Goal: Task Accomplishment & Management: Manage account settings

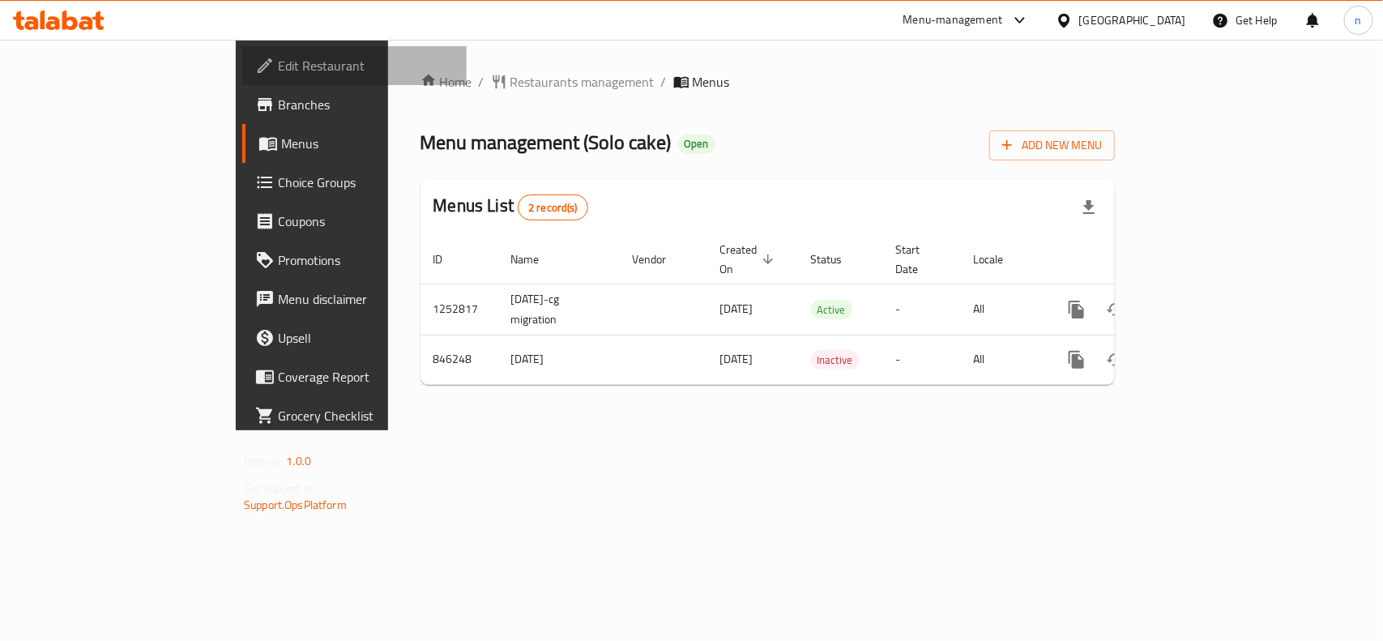
click at [278, 71] on span "Edit Restaurant" at bounding box center [366, 65] width 176 height 19
click at [278, 59] on span "Edit Restaurant" at bounding box center [366, 65] width 176 height 19
click at [278, 66] on span "Edit Restaurant" at bounding box center [366, 65] width 176 height 19
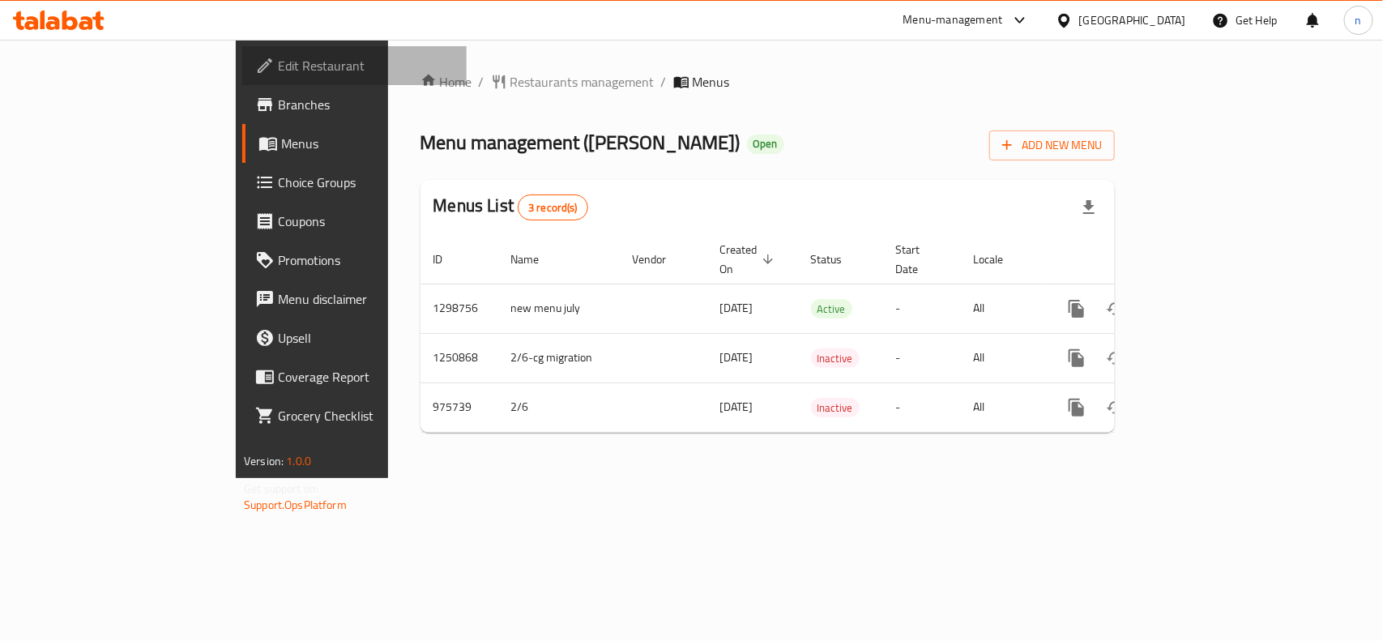
click at [278, 67] on span "Edit Restaurant" at bounding box center [366, 65] width 176 height 19
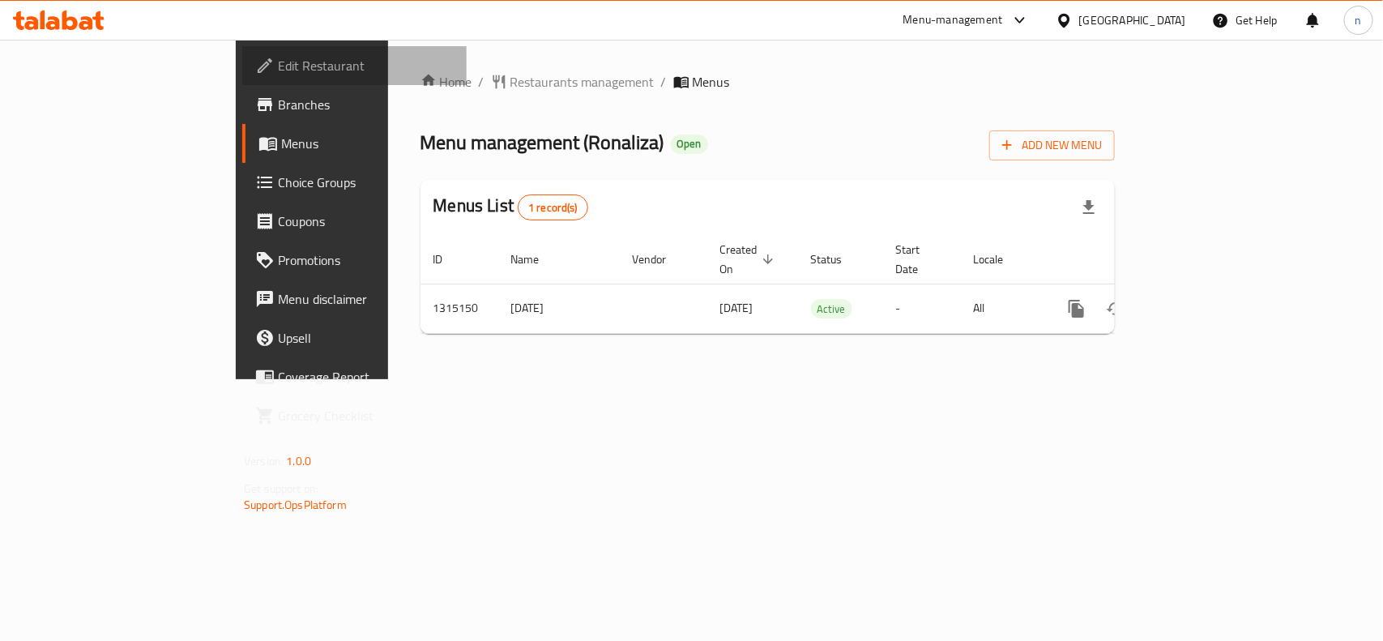
click at [278, 66] on span "Edit Restaurant" at bounding box center [366, 65] width 176 height 19
click at [278, 69] on span "Edit Restaurant" at bounding box center [366, 65] width 176 height 19
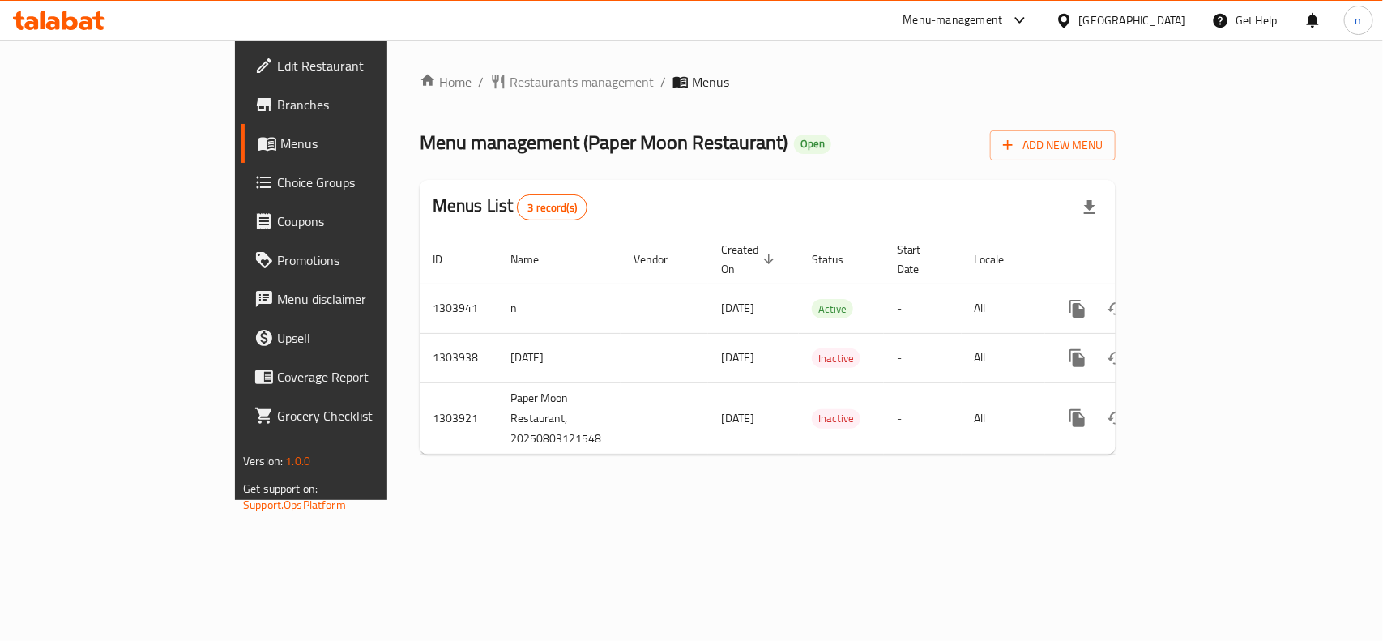
click at [277, 71] on span "Edit Restaurant" at bounding box center [365, 65] width 176 height 19
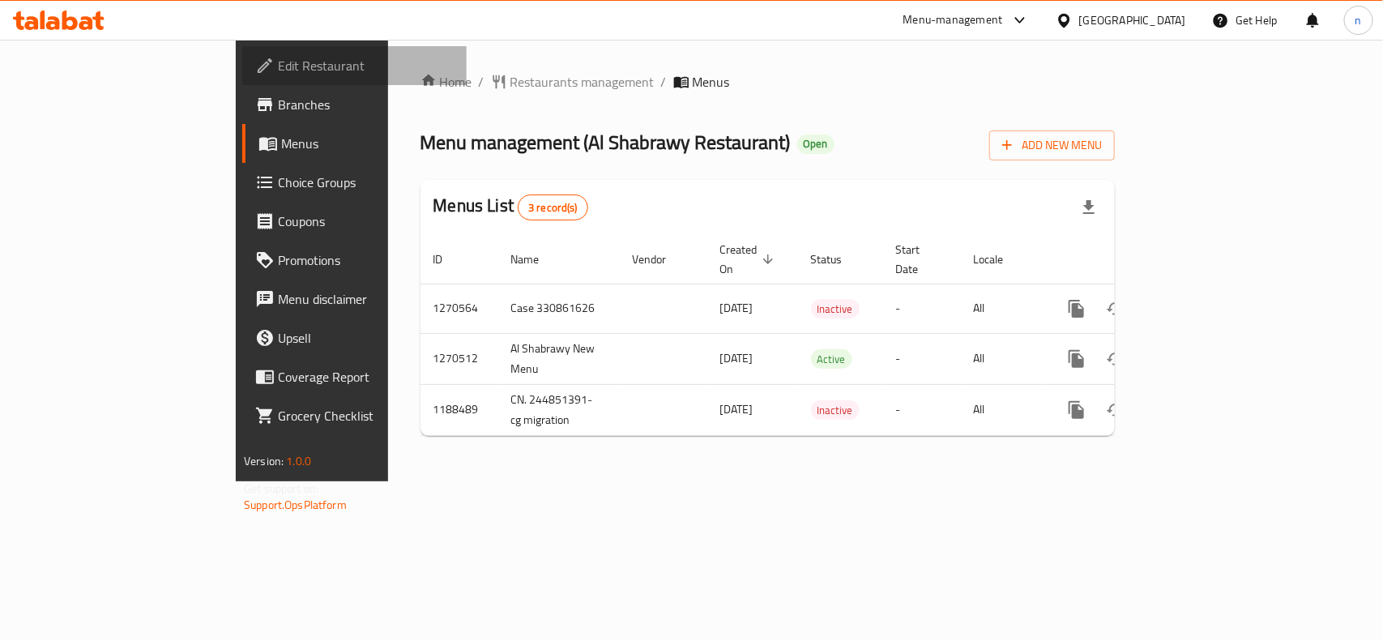
click at [278, 71] on span "Edit Restaurant" at bounding box center [366, 65] width 176 height 19
click at [278, 62] on span "Edit Restaurant" at bounding box center [366, 65] width 176 height 19
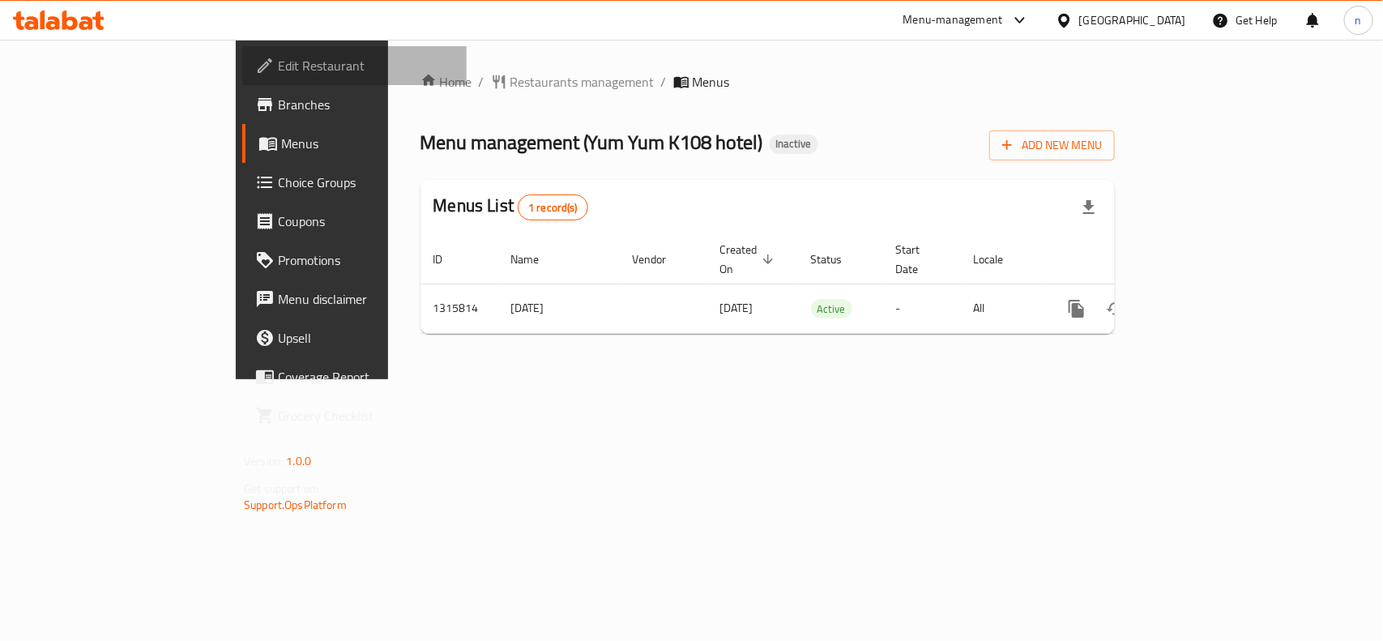
click at [278, 61] on span "Edit Restaurant" at bounding box center [366, 65] width 176 height 19
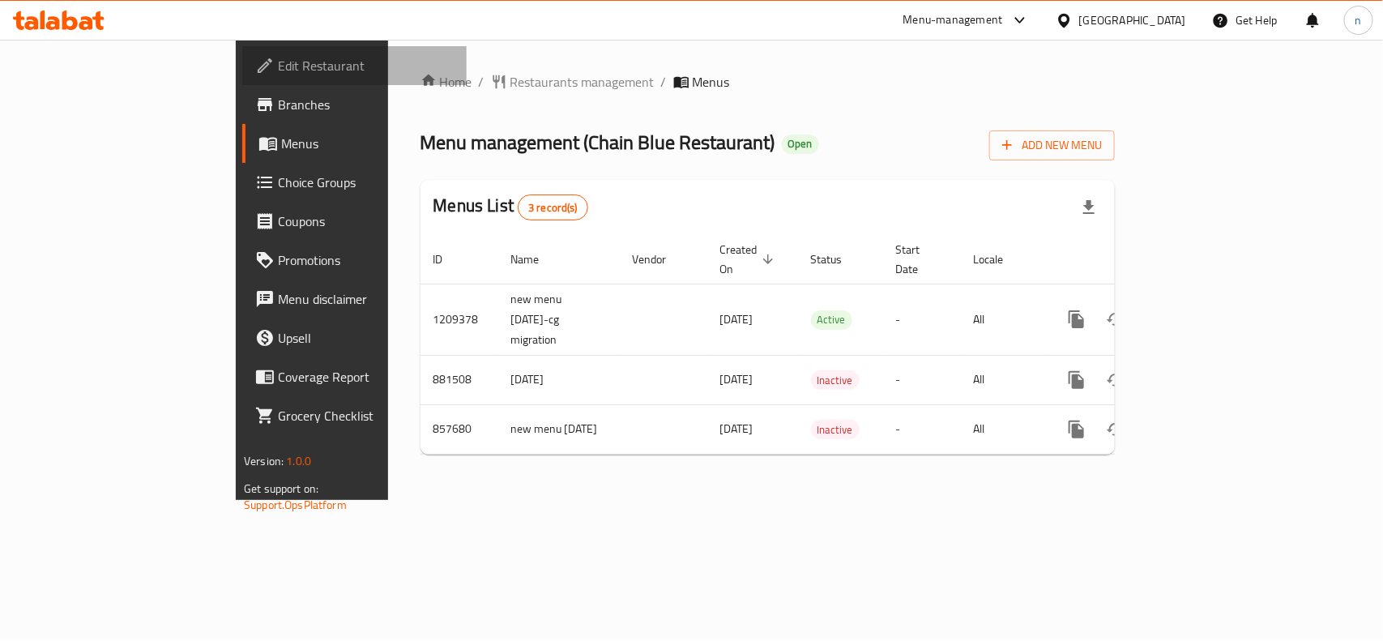
click at [278, 75] on span "Edit Restaurant" at bounding box center [366, 65] width 176 height 19
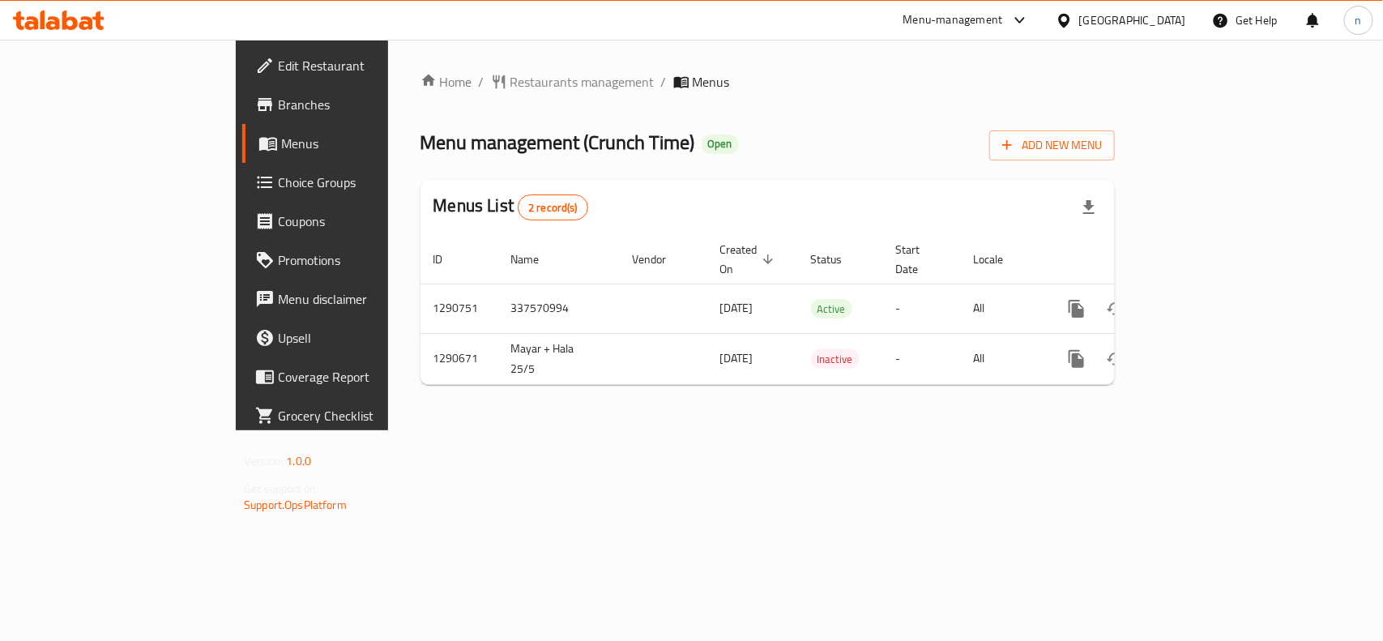
click at [278, 65] on span "Edit Restaurant" at bounding box center [366, 65] width 176 height 19
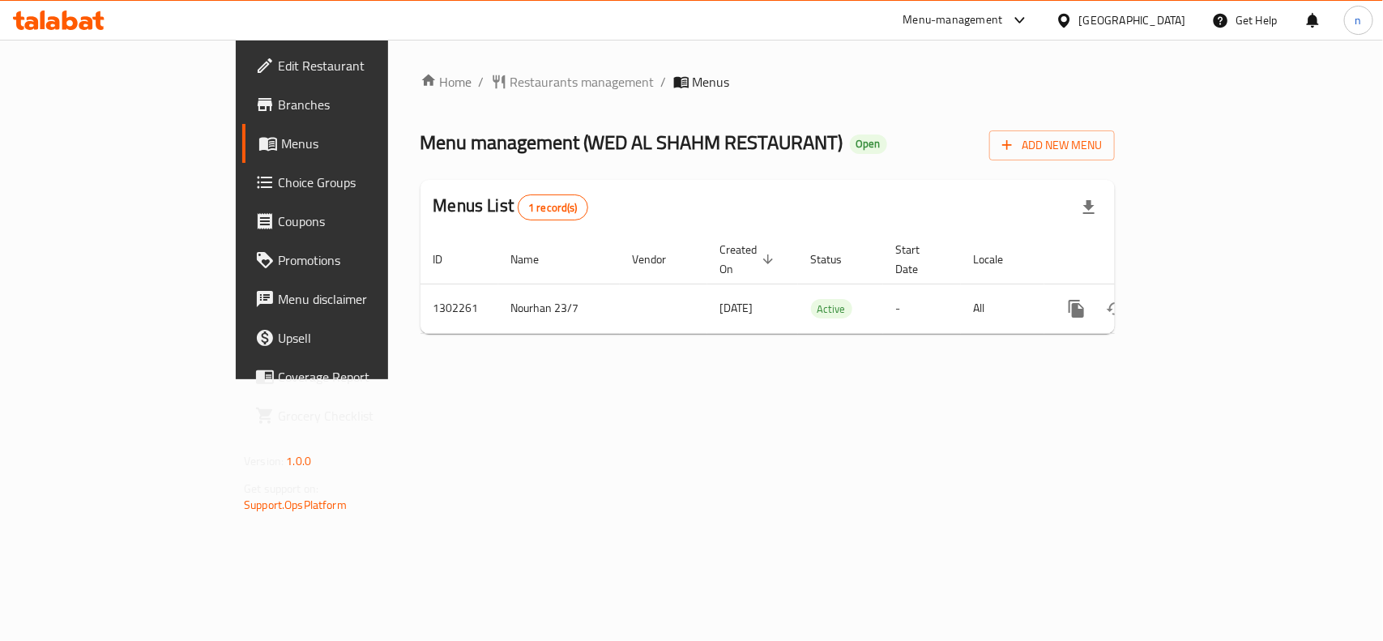
click at [278, 66] on span "Edit Restaurant" at bounding box center [366, 65] width 176 height 19
click at [278, 73] on span "Edit Restaurant" at bounding box center [366, 65] width 176 height 19
drag, startPoint x: 115, startPoint y: 69, endPoint x: 189, endPoint y: 57, distance: 74.7
click at [278, 69] on span "Edit Restaurant" at bounding box center [366, 65] width 176 height 19
